Goal: Information Seeking & Learning: Learn about a topic

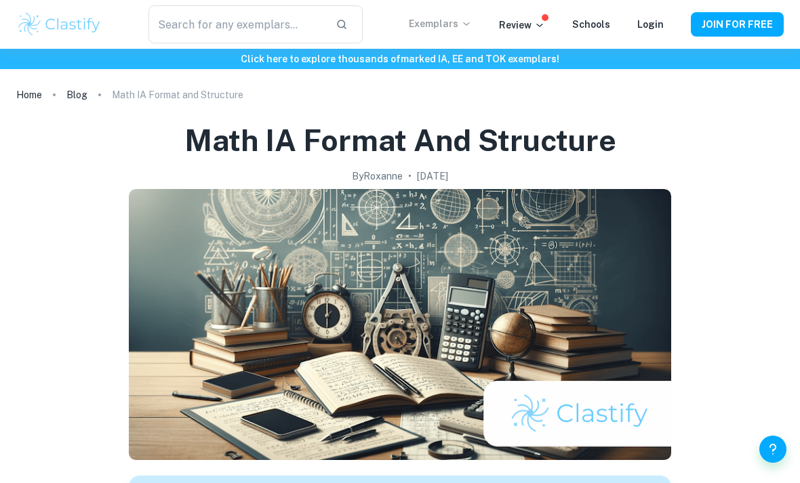
click at [462, 21] on p "Exemplars" at bounding box center [440, 23] width 63 height 15
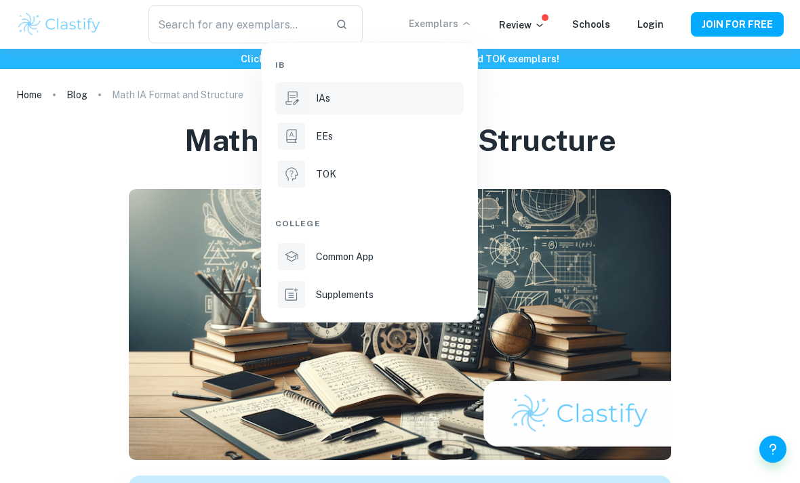
click at [321, 100] on p "IAs" at bounding box center [323, 98] width 14 height 15
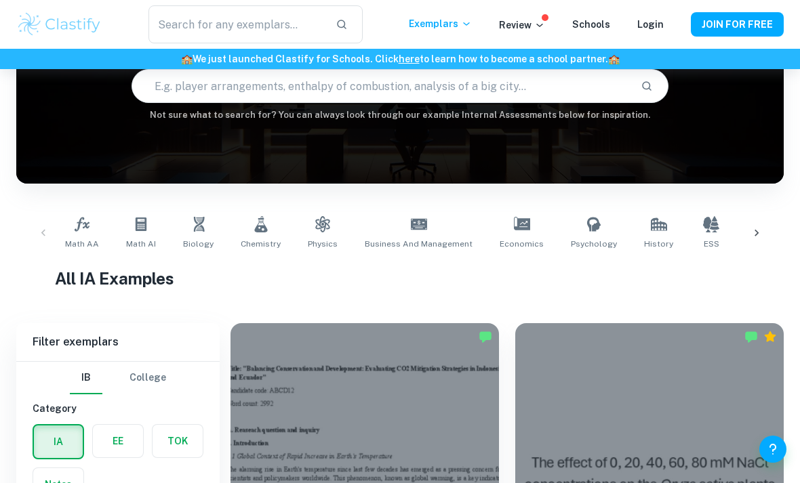
scroll to position [214, 0]
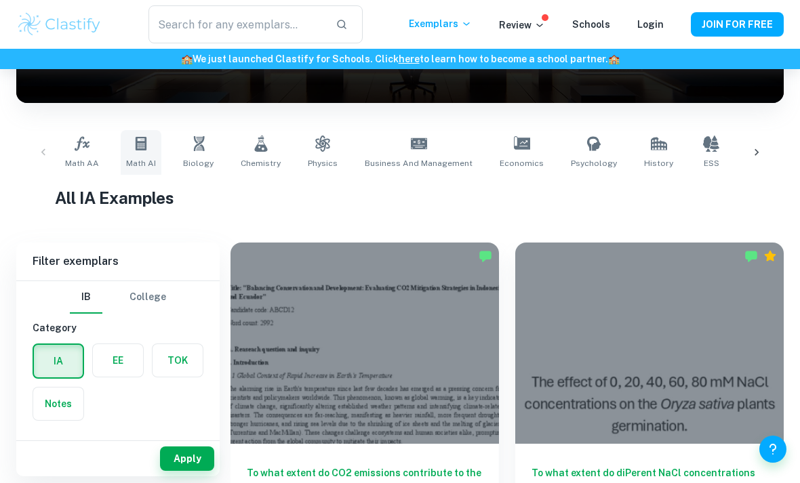
click at [142, 161] on span "Math AI" at bounding box center [141, 163] width 30 height 12
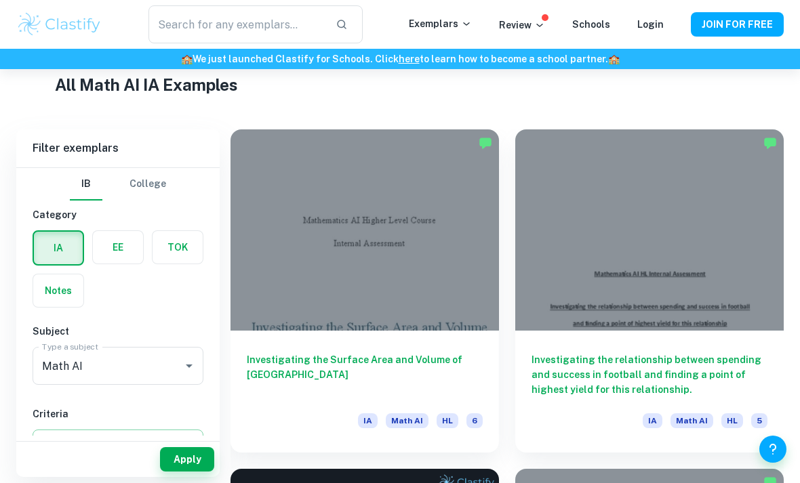
scroll to position [328, 0]
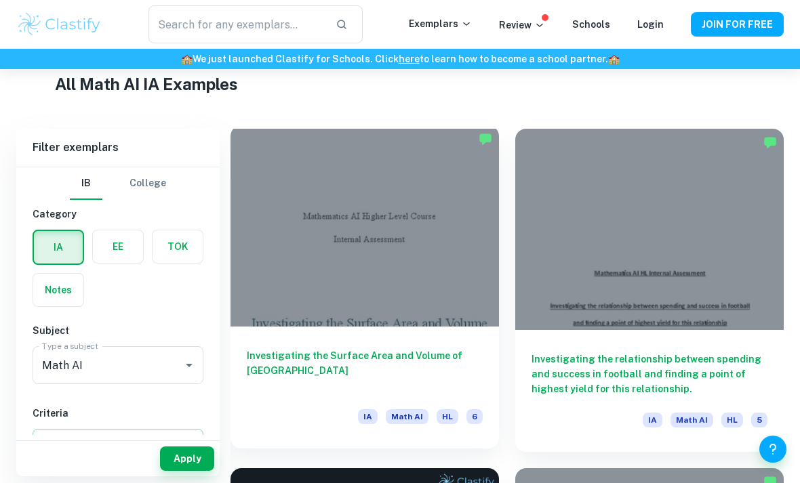
click at [449, 351] on h6 "Investigating the Surface Area and Volume of Lake Titicaca" at bounding box center [365, 371] width 236 height 45
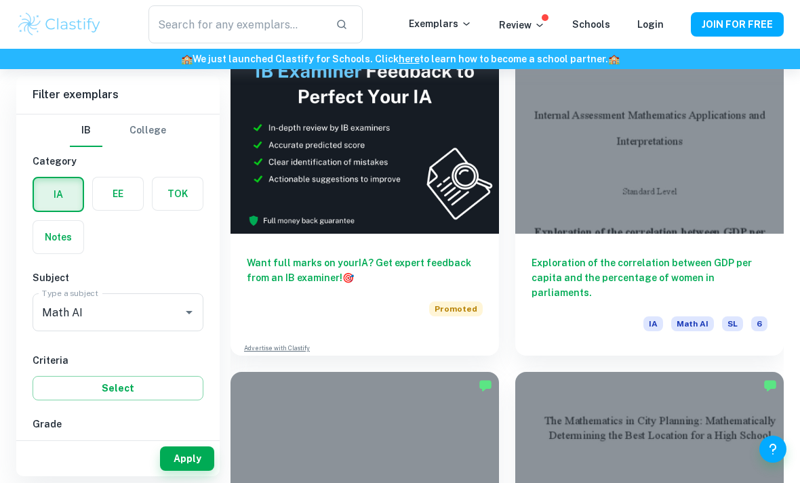
scroll to position [764, 0]
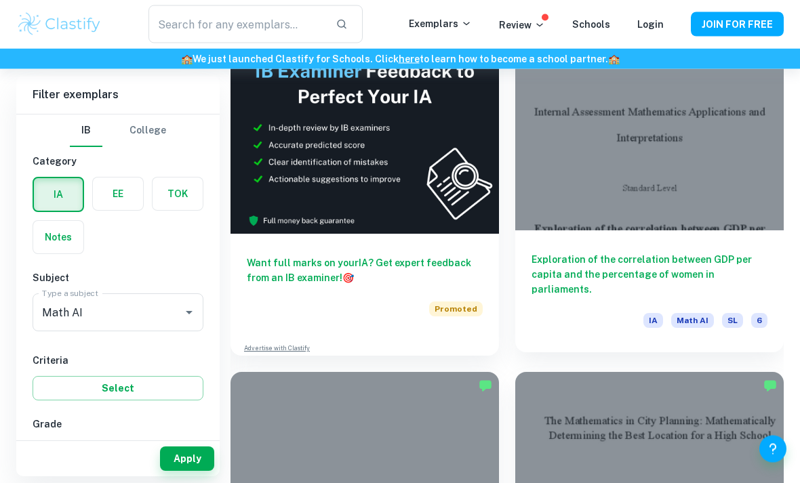
click at [751, 195] on div at bounding box center [649, 130] width 269 height 201
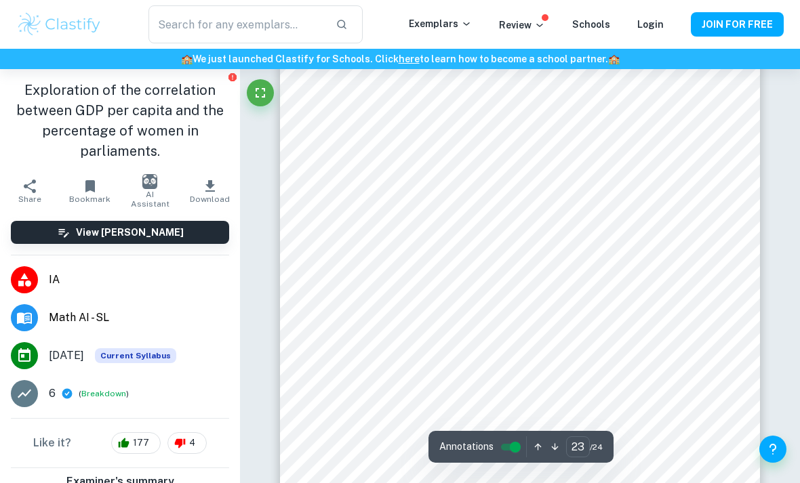
scroll to position [14503, 0]
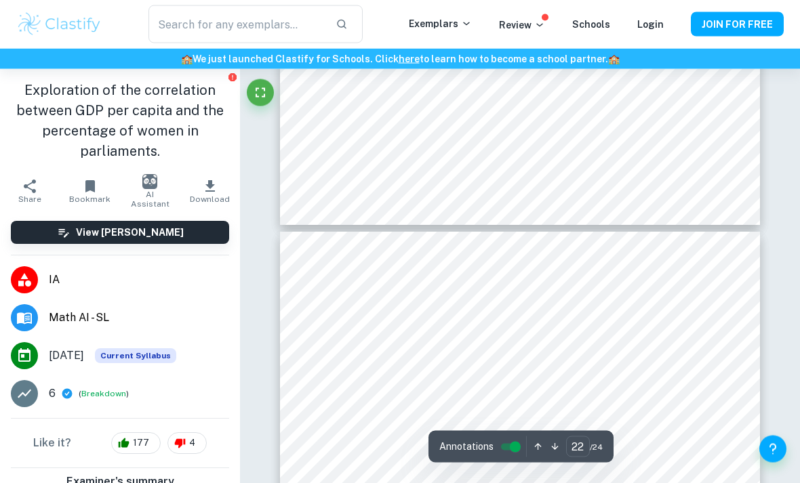
type input "21"
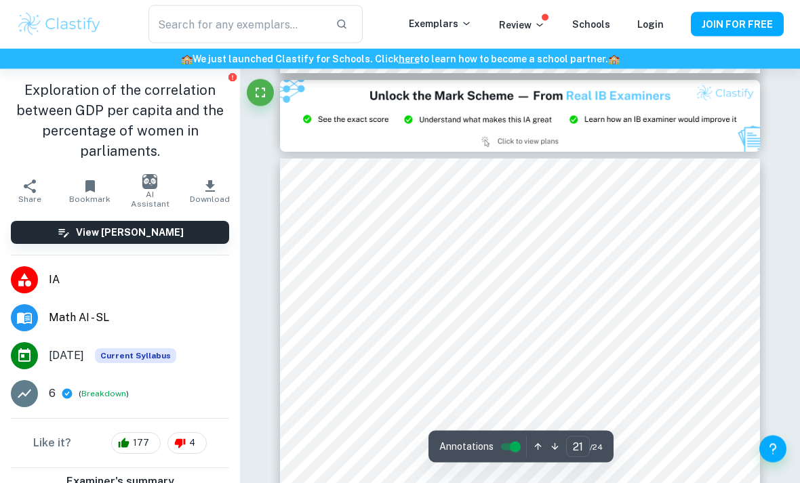
scroll to position [12948, 0]
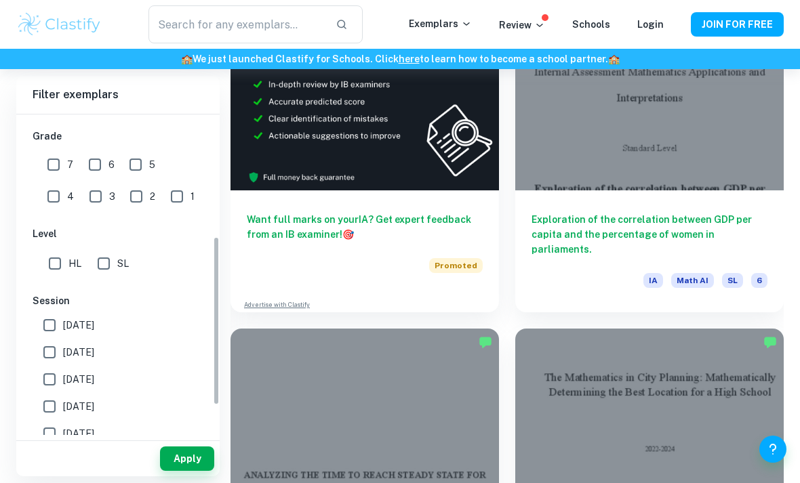
scroll to position [252, 0]
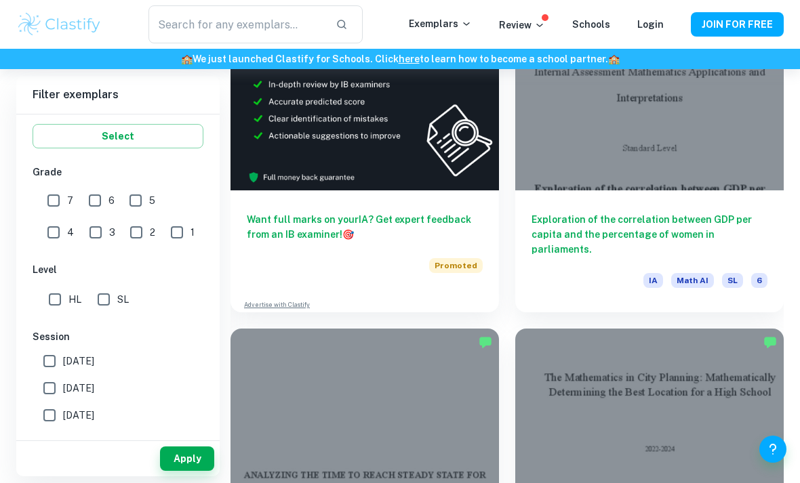
click at [163, 230] on input "1" at bounding box center [176, 232] width 27 height 27
checkbox input "true"
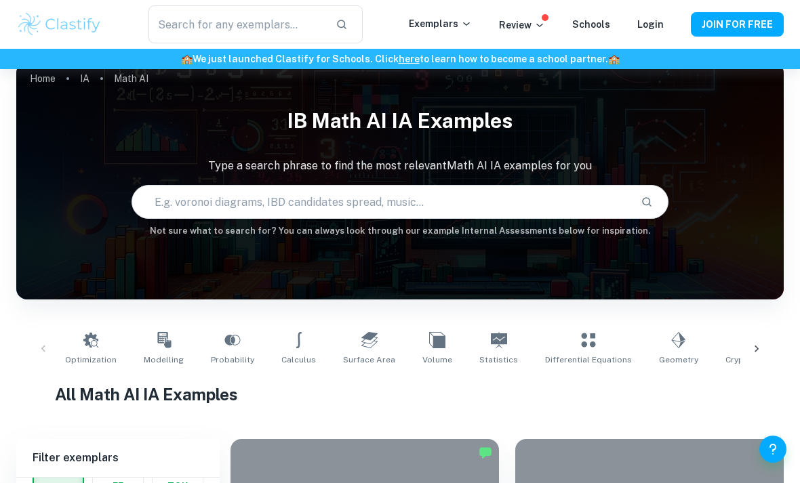
scroll to position [0, 0]
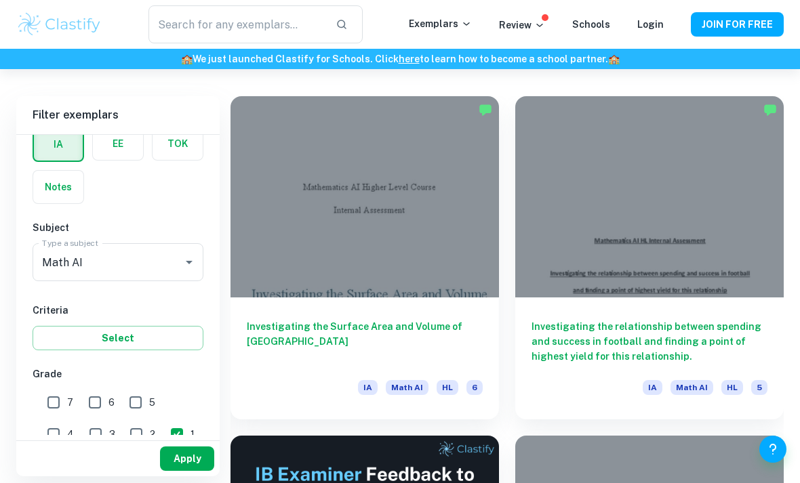
click at [186, 471] on button "Apply" at bounding box center [187, 459] width 54 height 24
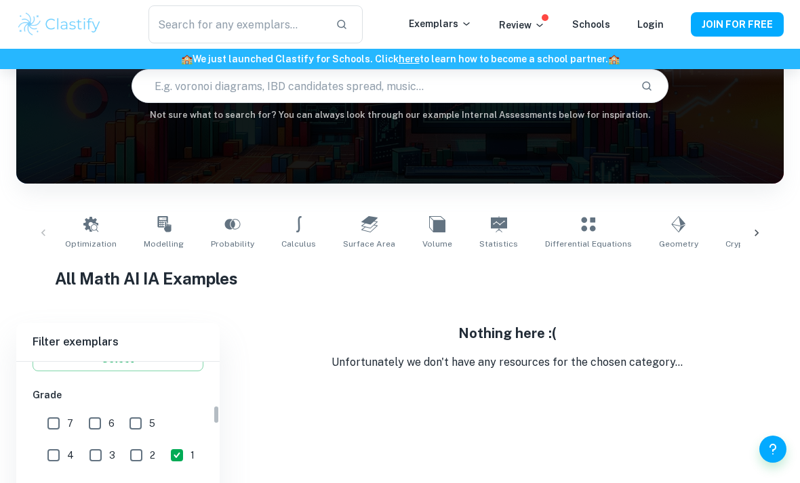
scroll to position [290, 0]
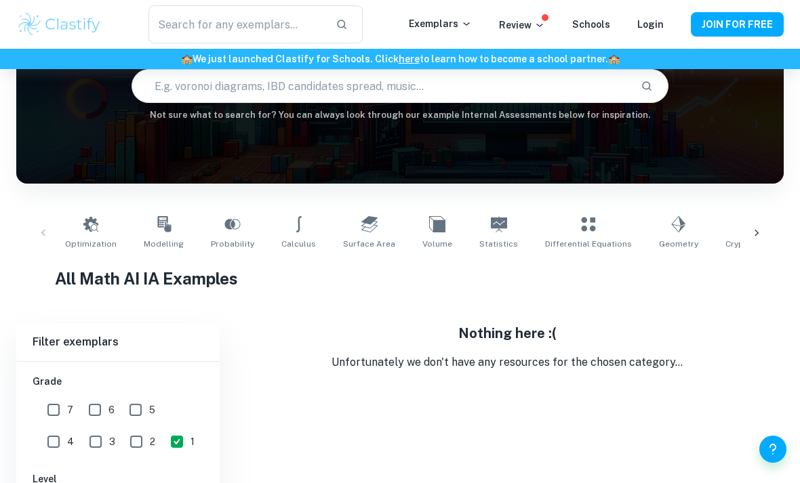
click at [123, 435] on input "2" at bounding box center [136, 442] width 27 height 27
checkbox input "true"
click at [82, 445] on input "3" at bounding box center [95, 442] width 27 height 27
checkbox input "true"
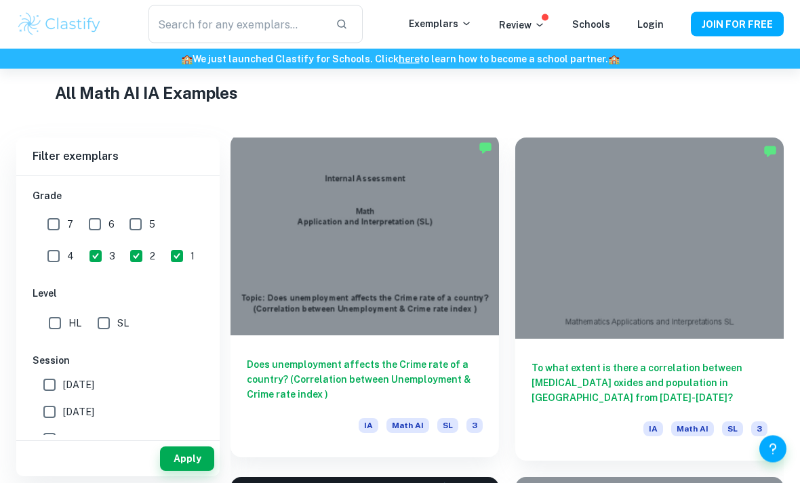
scroll to position [319, 0]
click at [452, 346] on div "Does unemployment affects the Crime rate of a country? (Correlation between Une…" at bounding box center [365, 397] width 269 height 122
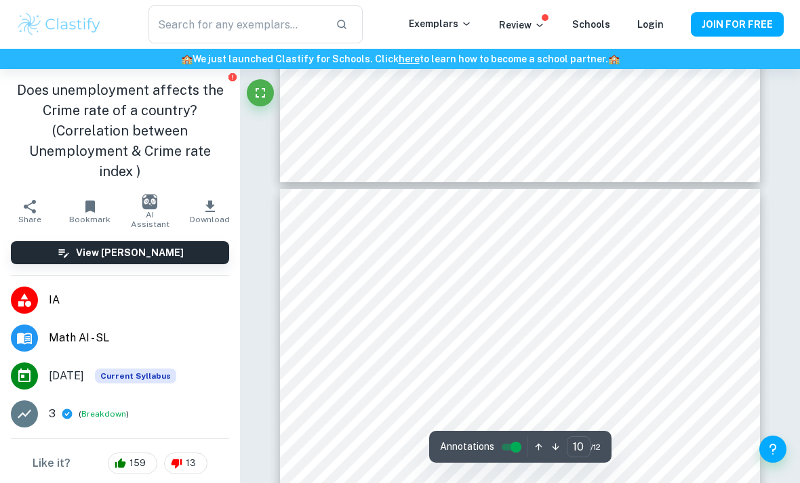
scroll to position [5784, 0]
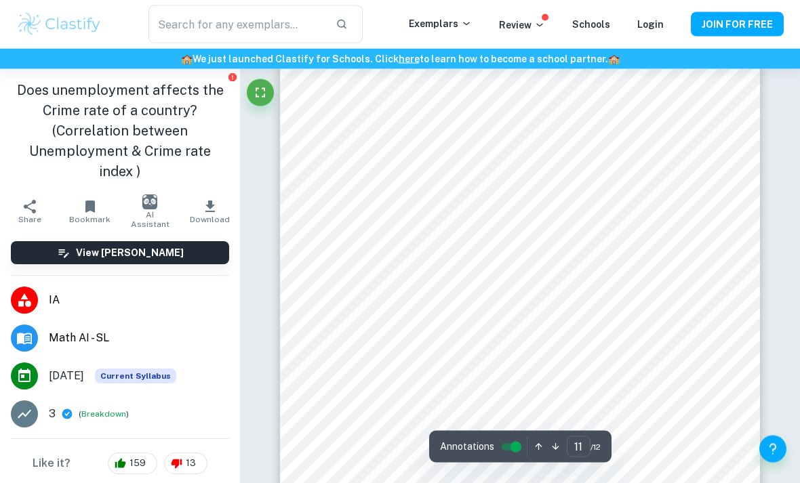
scroll to position [6607, 0]
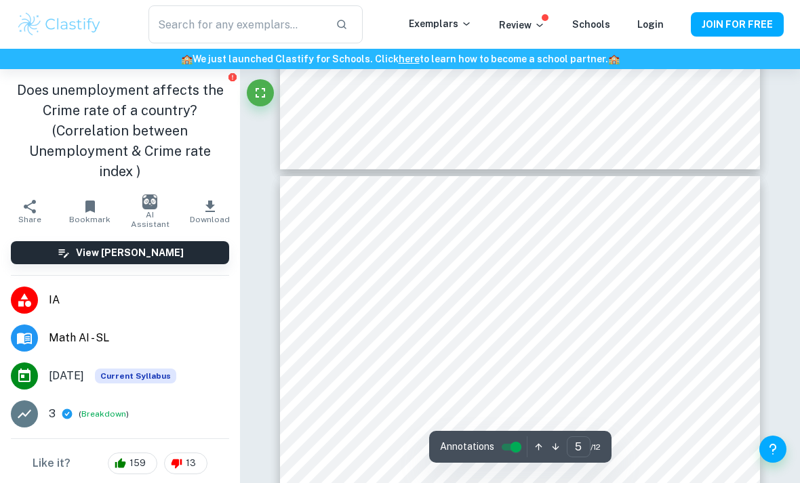
type input "4"
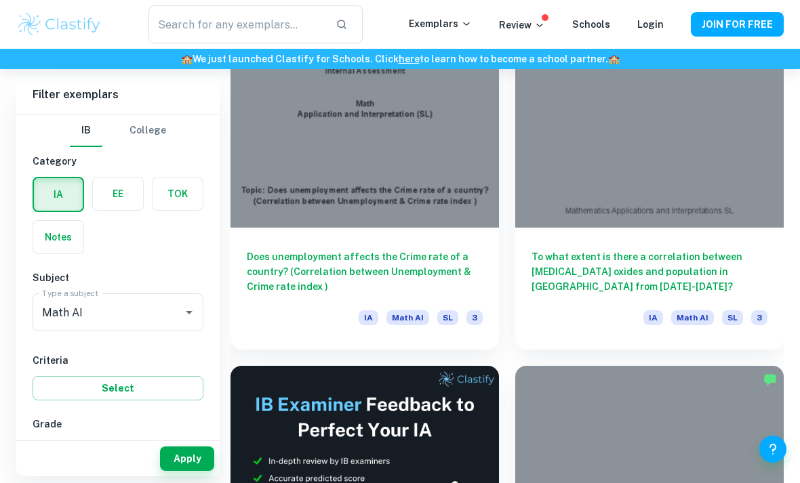
scroll to position [430, 0]
